Goal: Information Seeking & Learning: Compare options

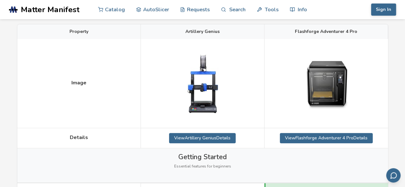
scroll to position [147, 0]
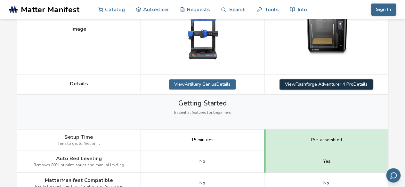
click at [294, 83] on link "View Flashforge Adventurer 4 Pro Details" at bounding box center [326, 84] width 93 height 10
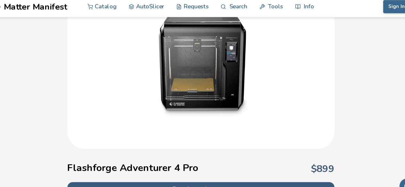
scroll to position [62, 0]
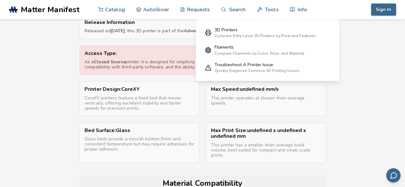
scroll to position [393, 0]
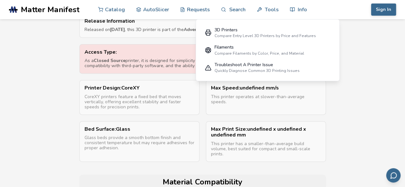
scroll to position [155, 0]
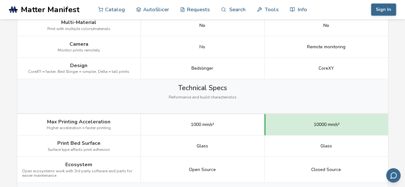
scroll to position [744, 0]
drag, startPoint x: 208, startPoint y: 124, endPoint x: 219, endPoint y: 125, distance: 11.6
click at [219, 125] on div "1000 mm/s²" at bounding box center [203, 124] width 124 height 21
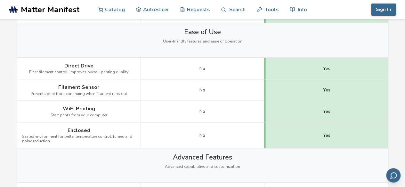
scroll to position [566, 0]
